Goal: Task Accomplishment & Management: Use online tool/utility

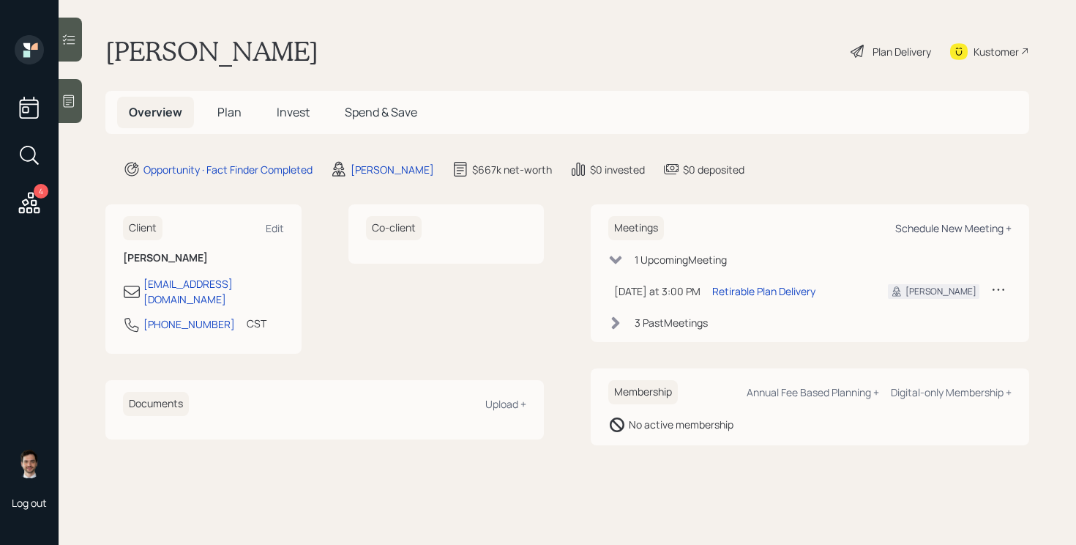
click at [972, 231] on div "Schedule New Meeting +" at bounding box center [953, 228] width 116 height 14
select select "ef6b64e1-8f62-4a74-b865-a7df4b35b836"
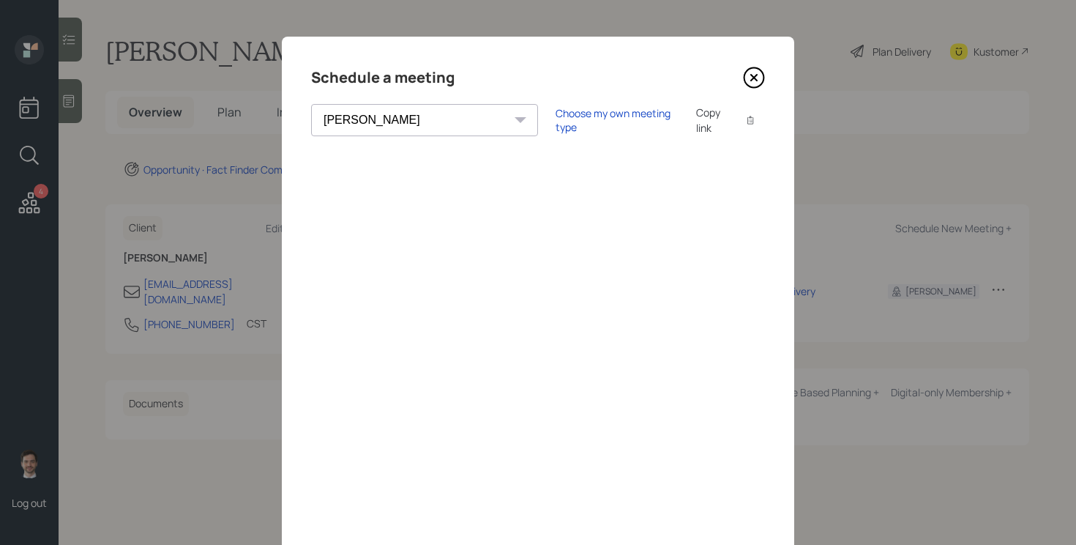
click at [755, 75] on icon at bounding box center [754, 78] width 6 height 6
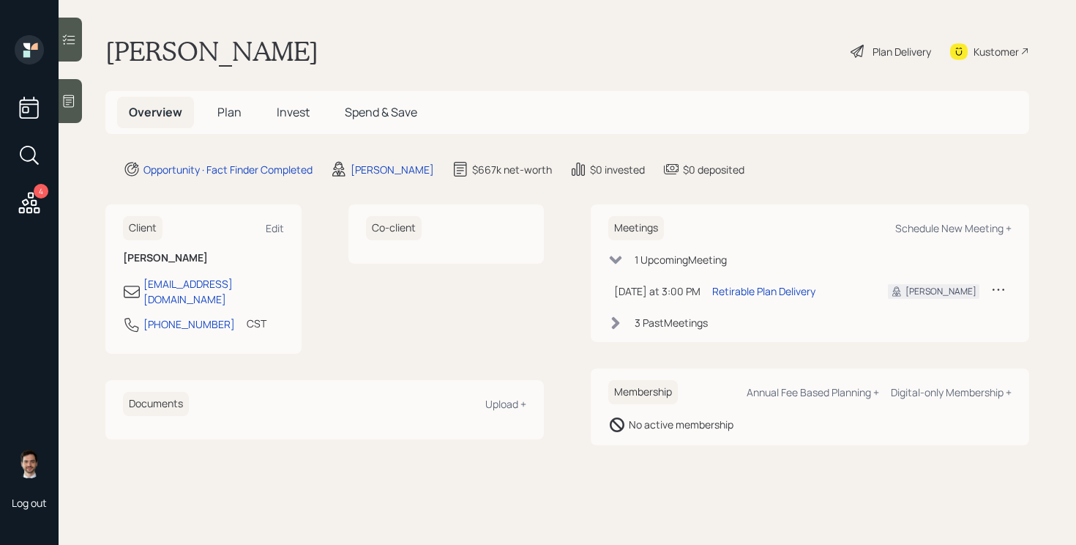
click at [233, 104] on span "Plan" at bounding box center [229, 112] width 24 height 16
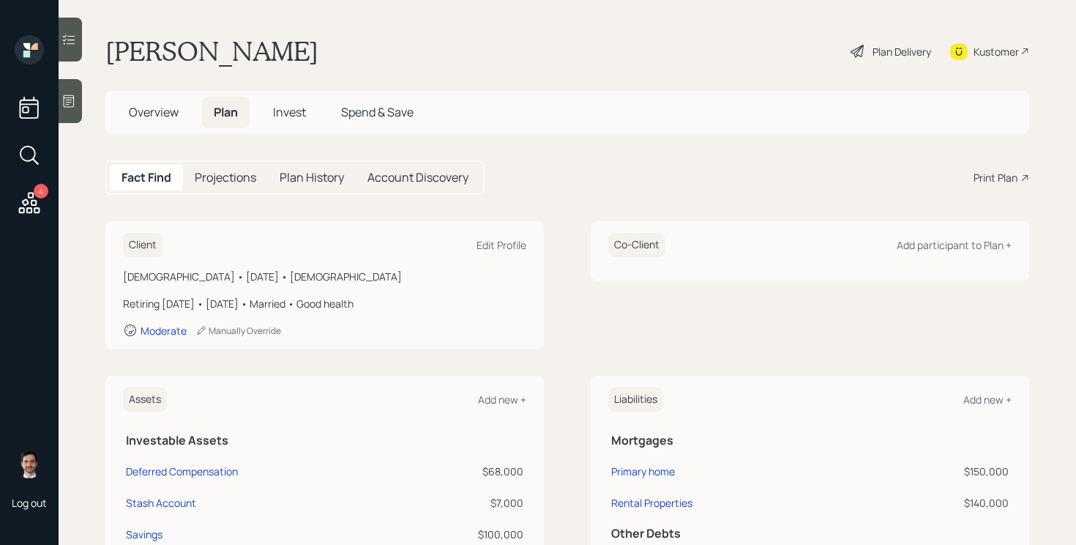
click at [999, 179] on div "Print Plan" at bounding box center [996, 177] width 44 height 15
